Goal: Information Seeking & Learning: Learn about a topic

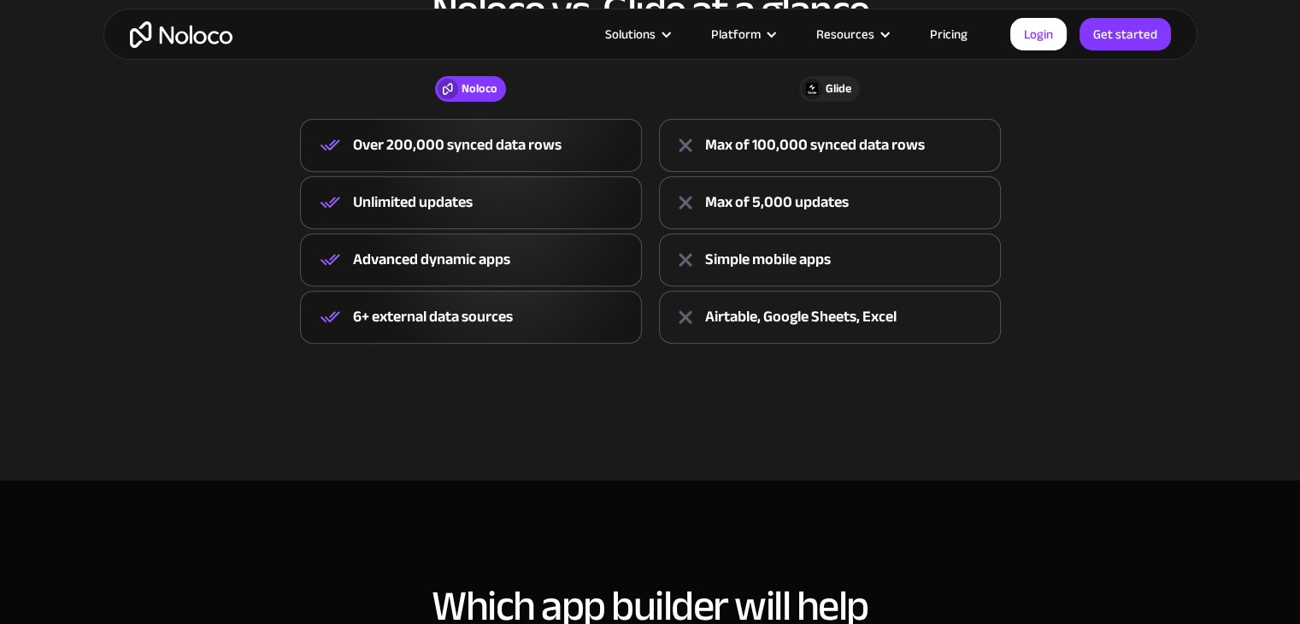
scroll to position [513, 0]
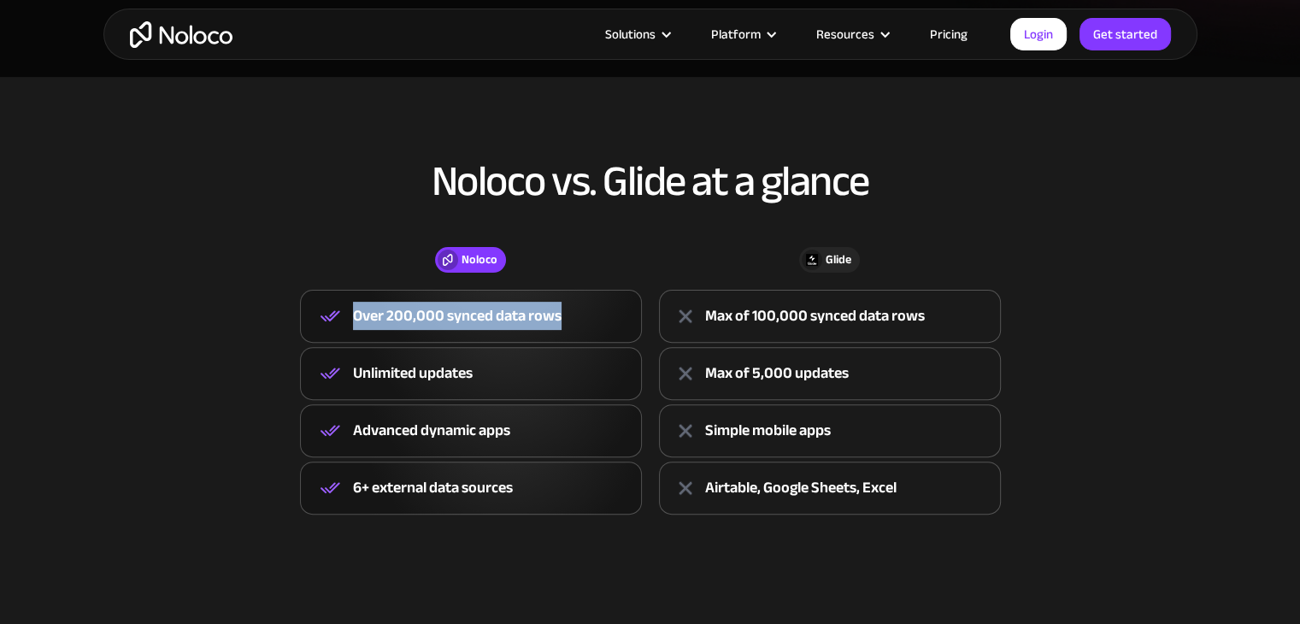
drag, startPoint x: 353, startPoint y: 312, endPoint x: 557, endPoint y: 308, distance: 204.3
click at [557, 308] on div "Over 200,000 synced data rows" at bounding box center [457, 316] width 209 height 26
click at [605, 313] on div "Over 200,000 synced data rows" at bounding box center [471, 316] width 342 height 53
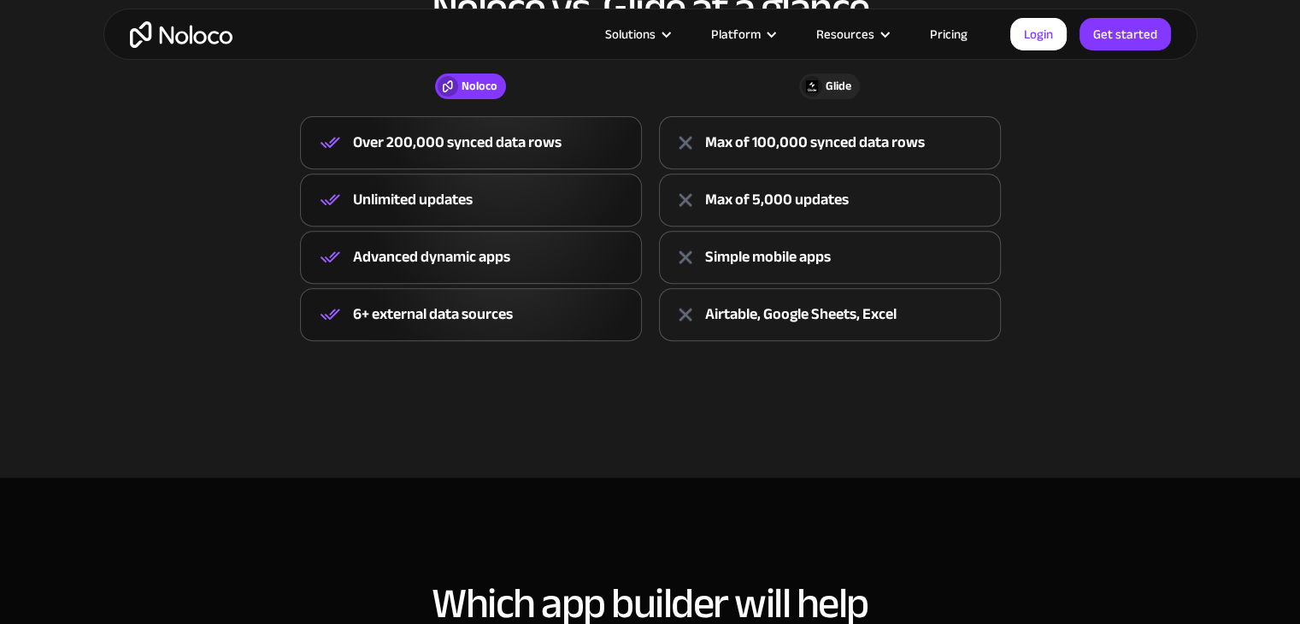
scroll to position [684, 0]
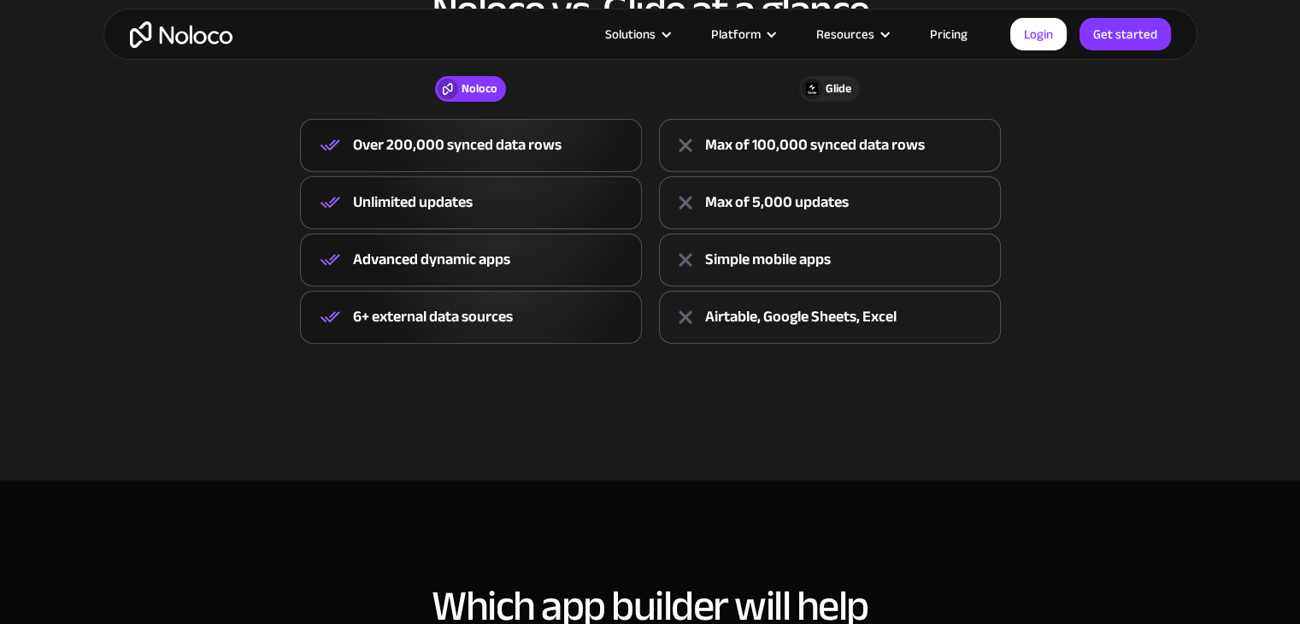
click at [968, 30] on link "Pricing" at bounding box center [949, 34] width 80 height 22
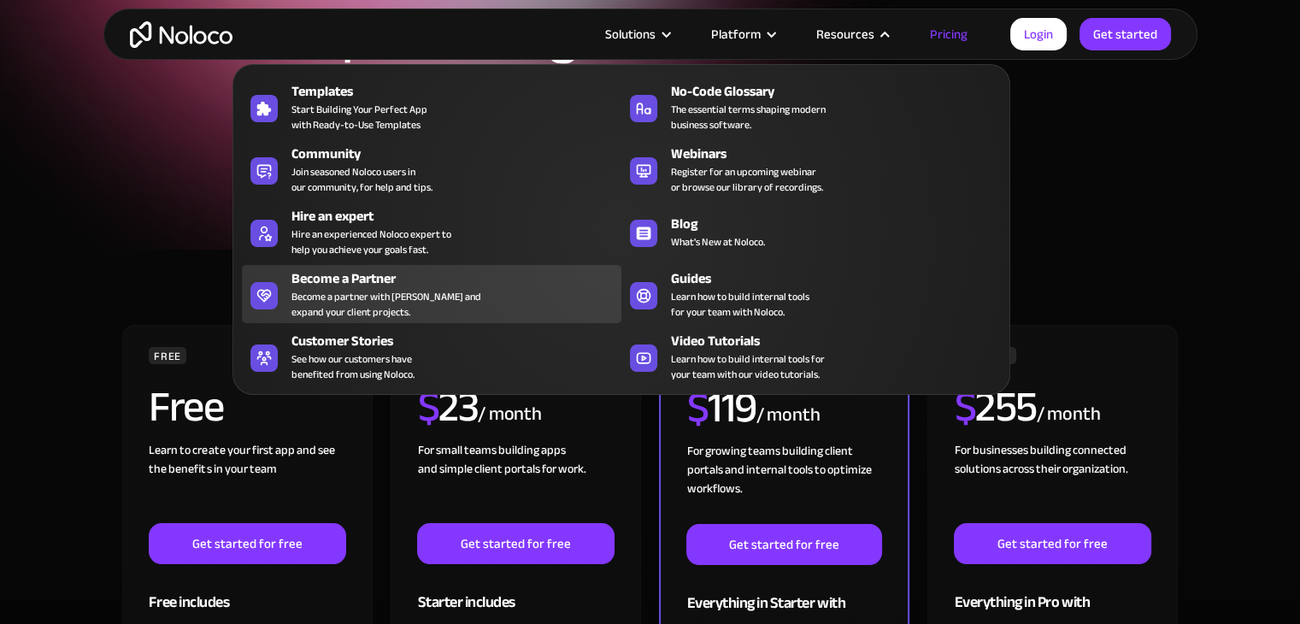
scroll to position [256, 0]
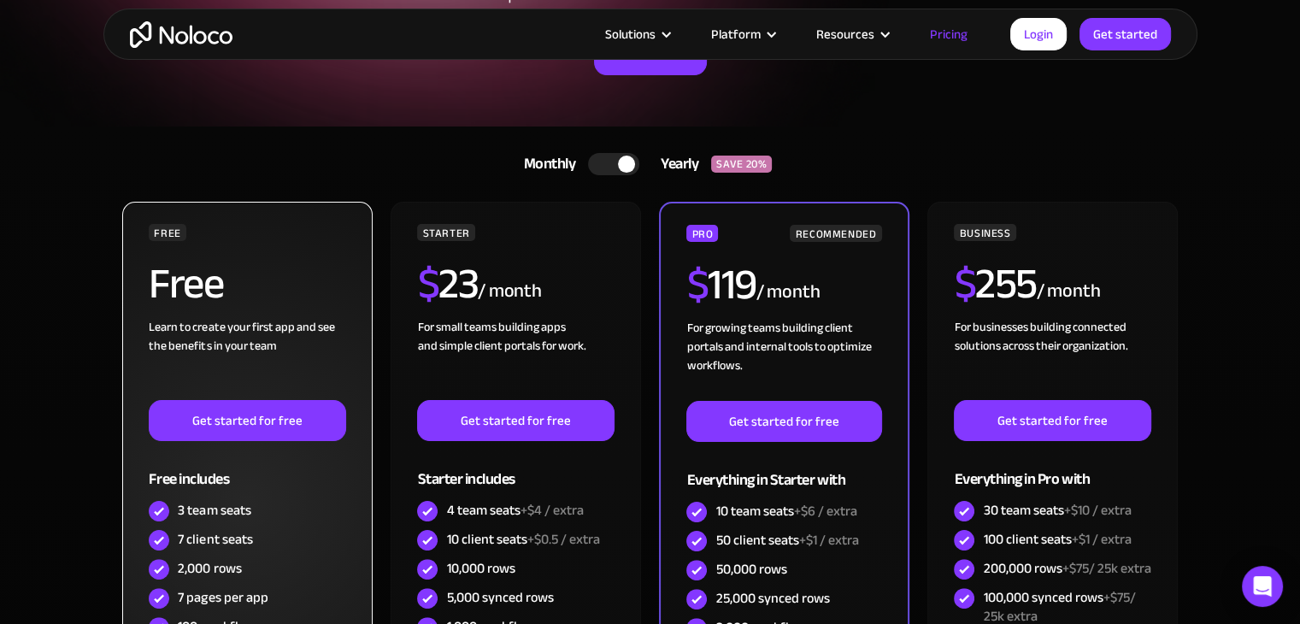
click at [185, 318] on div "Learn to create your first app and see the benefits in your team ‍" at bounding box center [247, 359] width 197 height 82
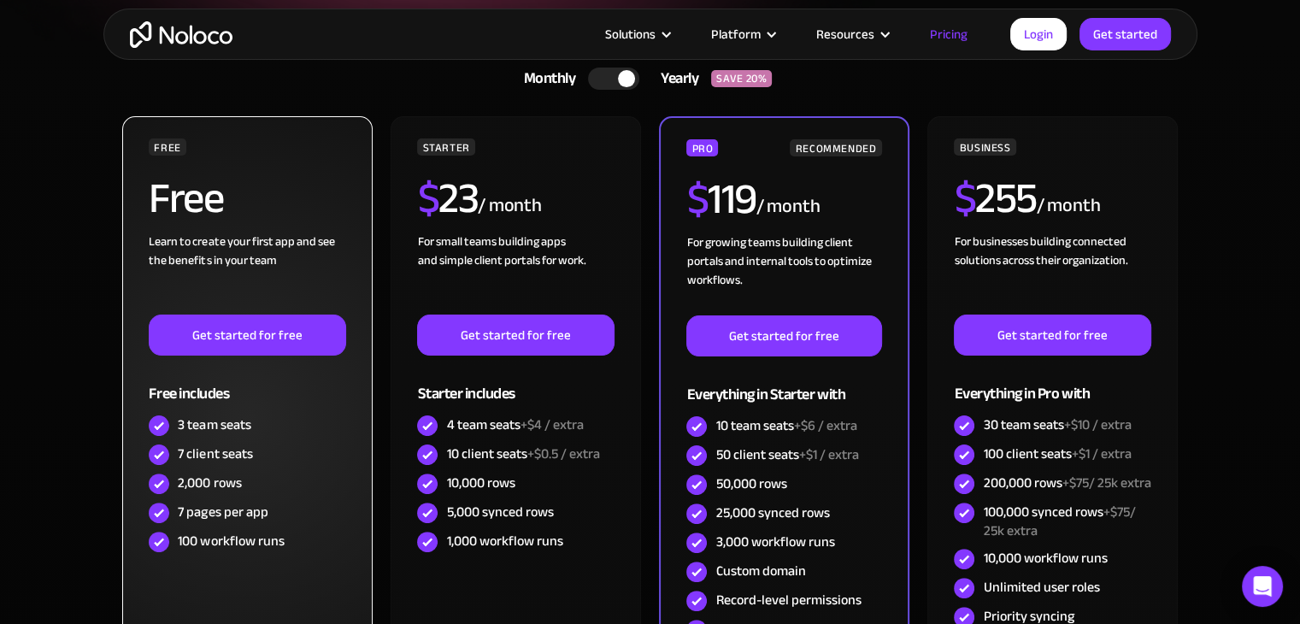
scroll to position [427, 0]
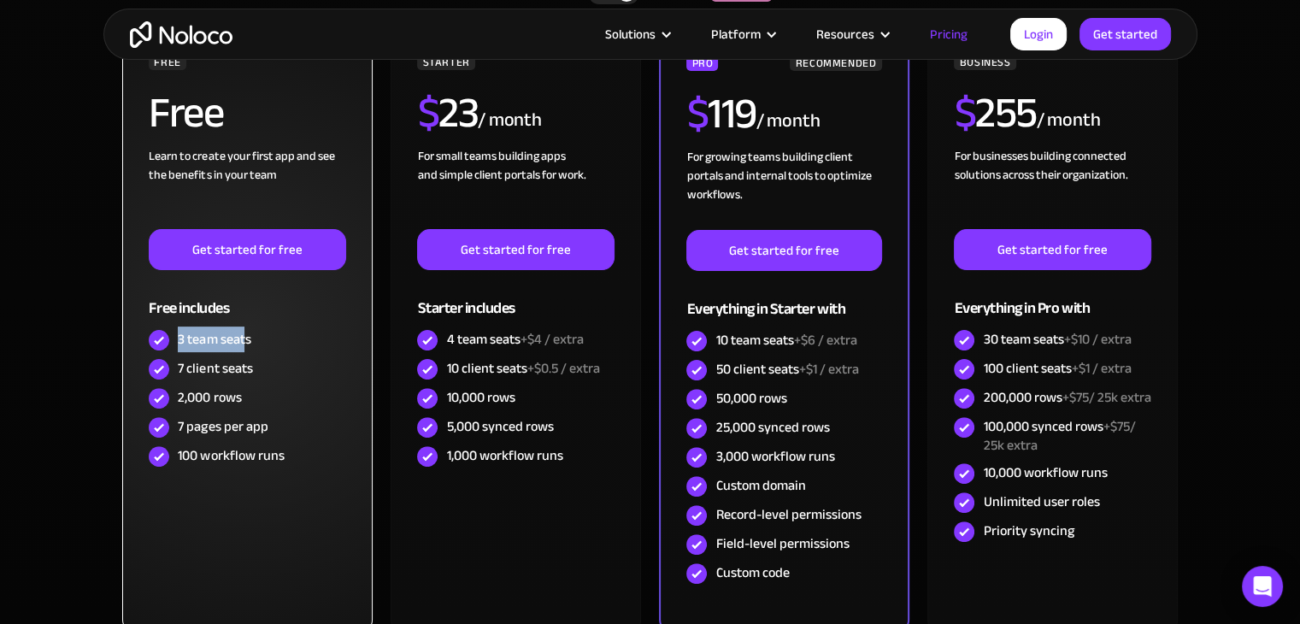
drag, startPoint x: 179, startPoint y: 338, endPoint x: 244, endPoint y: 338, distance: 65.0
click at [244, 338] on div "3 team seats" at bounding box center [214, 339] width 73 height 19
drag, startPoint x: 175, startPoint y: 364, endPoint x: 250, endPoint y: 366, distance: 74.4
click at [250, 366] on div "7 client seats" at bounding box center [247, 369] width 197 height 29
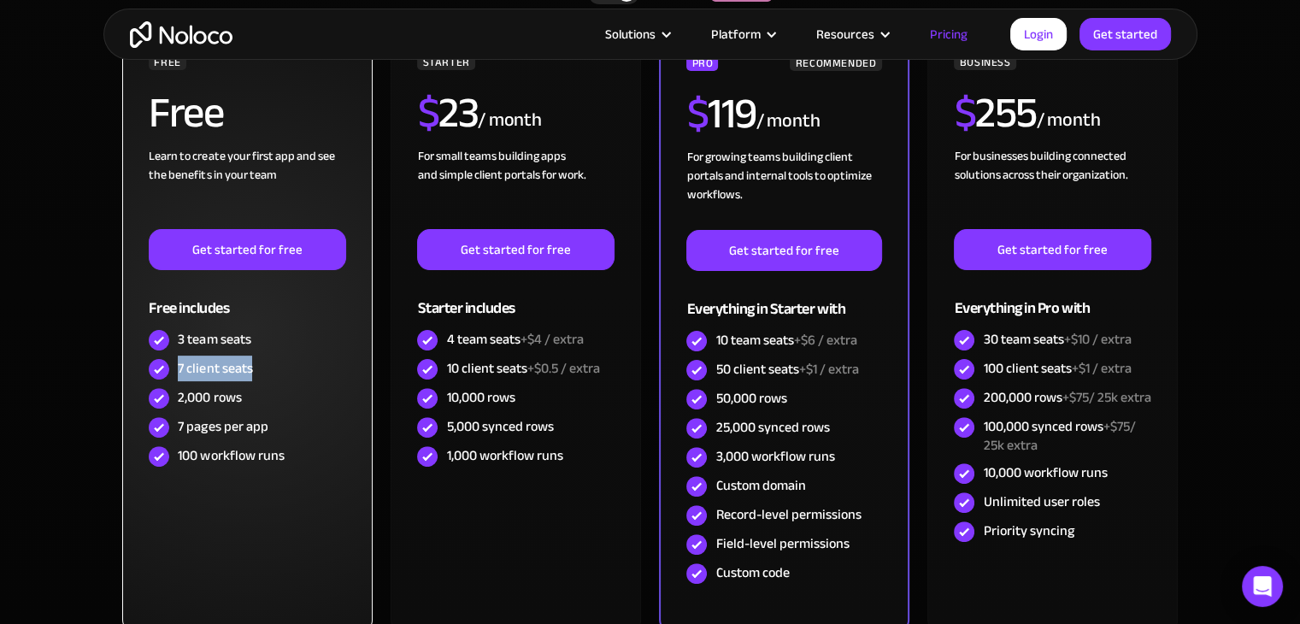
click at [241, 370] on div "7 client seats" at bounding box center [215, 368] width 74 height 19
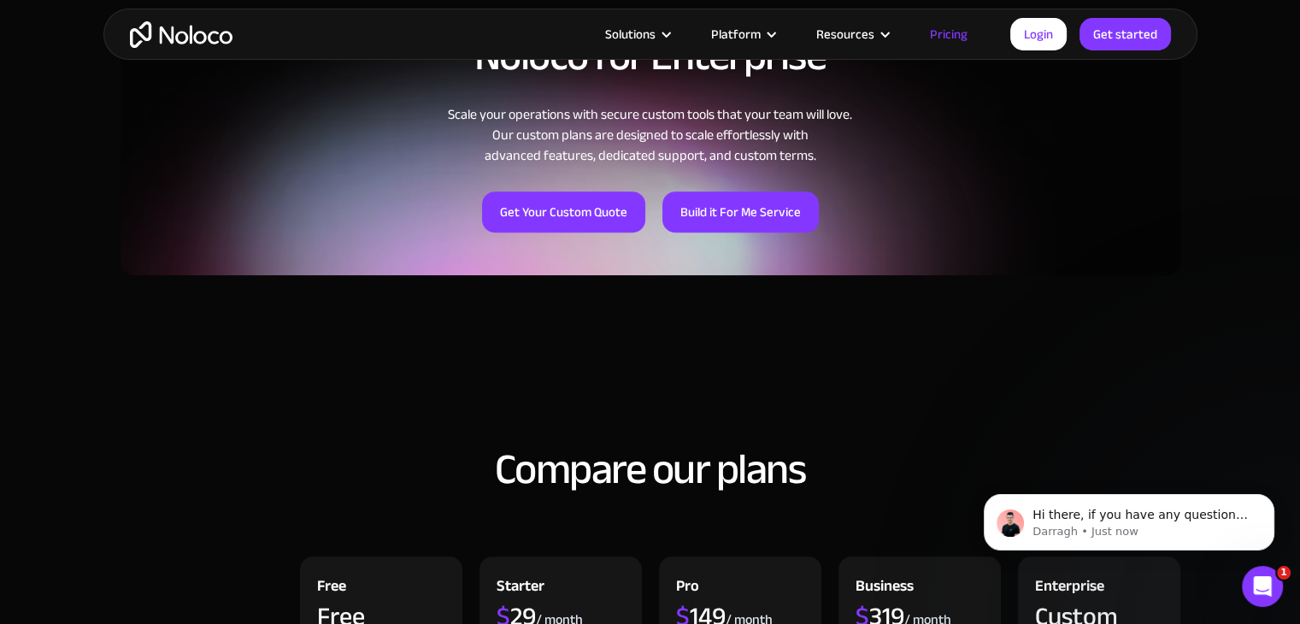
scroll to position [1368, 0]
